Goal: Go to known website: Go to known website

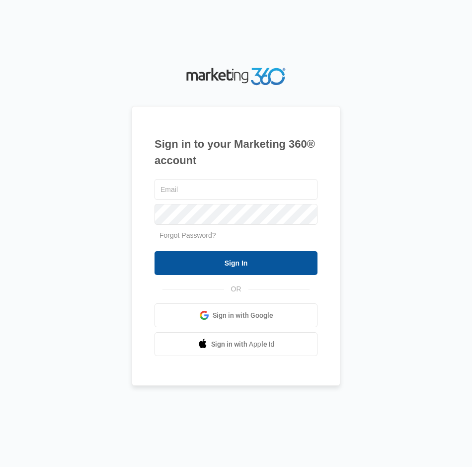
type input "[EMAIL_ADDRESS][DOMAIN_NAME]"
click at [288, 263] on input "Sign In" at bounding box center [236, 263] width 163 height 24
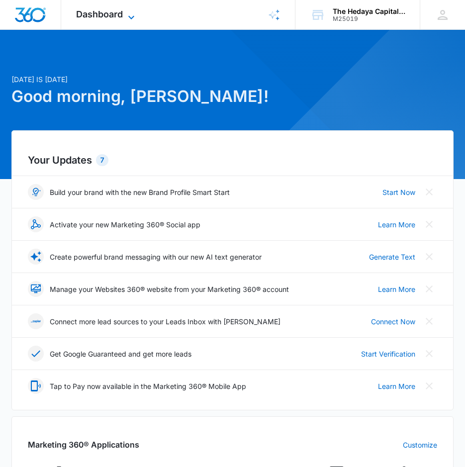
click at [128, 10] on div "Dashboard Apps Reputation Websites Forms CRM Email Social Content Ads Intellige…" at bounding box center [106, 14] width 91 height 29
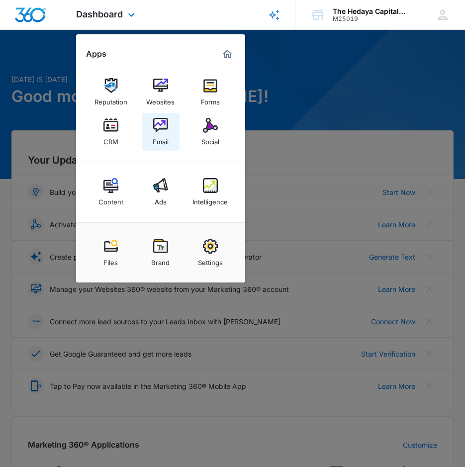
click at [162, 137] on div "Email" at bounding box center [161, 139] width 16 height 13
